Goal: Task Accomplishment & Management: Manage account settings

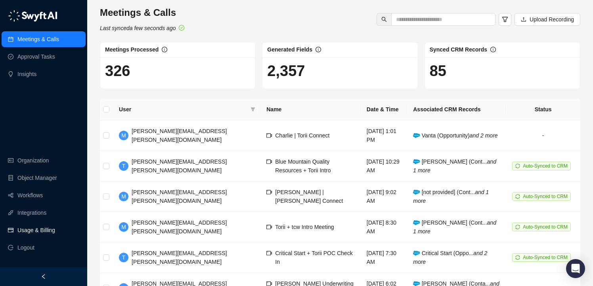
click at [33, 229] on link "Usage & Billing" at bounding box center [36, 230] width 38 height 16
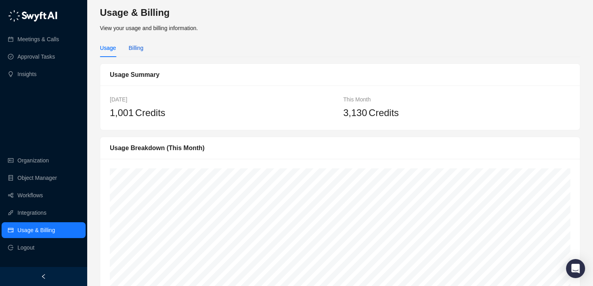
click at [137, 47] on div "Billing" at bounding box center [135, 48] width 15 height 9
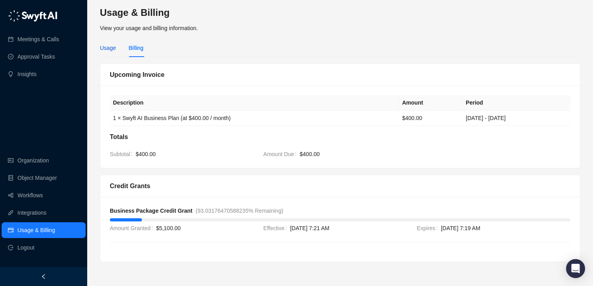
click at [105, 52] on div "Usage" at bounding box center [108, 48] width 16 height 9
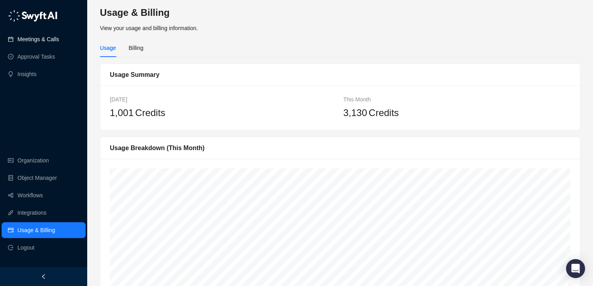
click at [41, 42] on link "Meetings & Calls" at bounding box center [38, 39] width 42 height 16
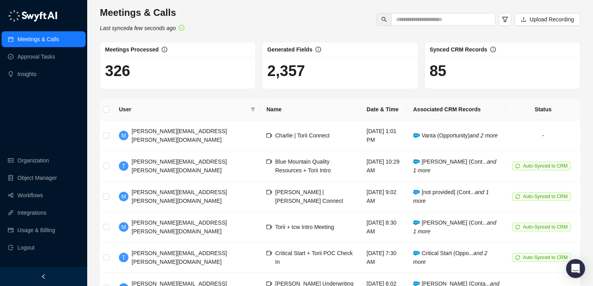
click at [272, 12] on div "Meetings & Calls Last synced a few seconds ago Upload Recording" at bounding box center [340, 19] width 485 height 26
click at [275, 14] on div "Meetings & Calls Syncing meetings... Upload Recording" at bounding box center [340, 19] width 485 height 26
